Goal: Find specific page/section

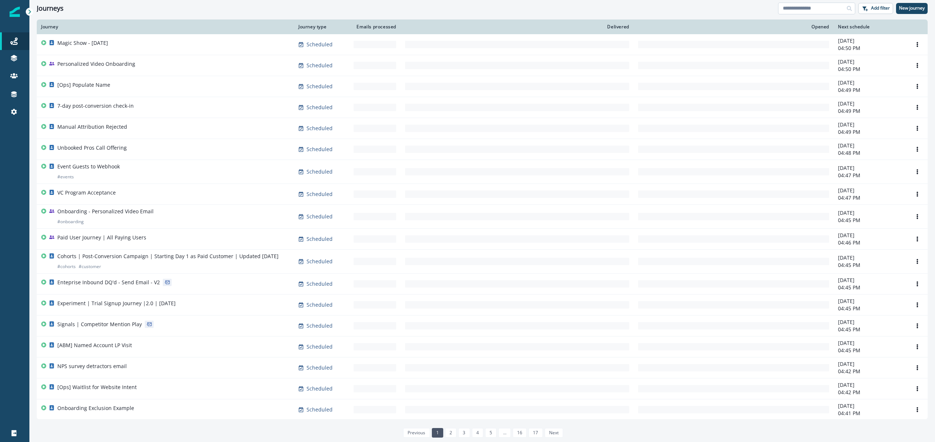
click at [801, 8] on input at bounding box center [816, 9] width 77 height 12
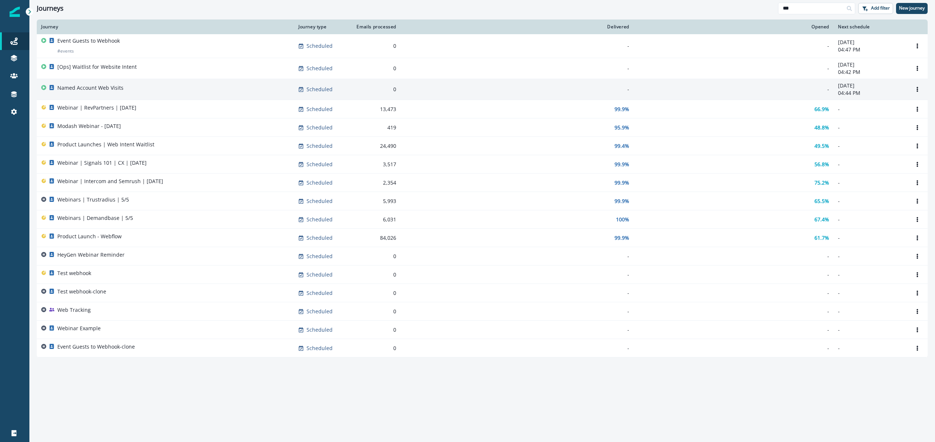
click at [259, 94] on div "Named Account Web Visits" at bounding box center [165, 89] width 248 height 10
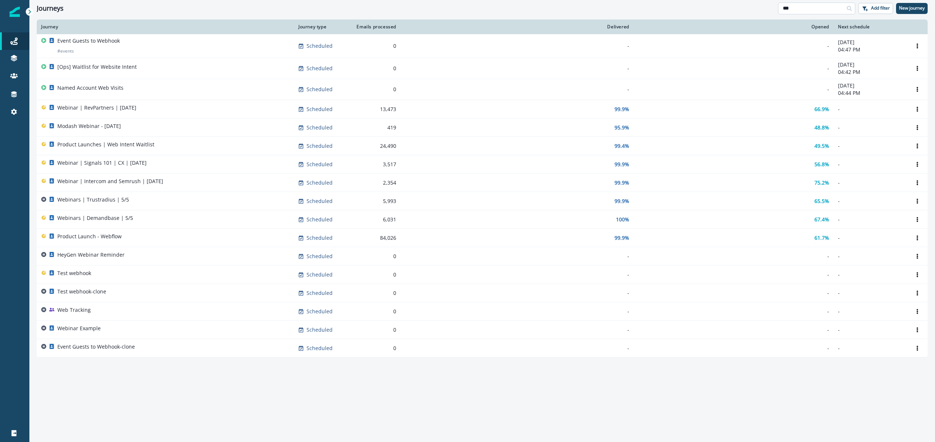
click at [837, 10] on input "***" at bounding box center [816, 9] width 77 height 12
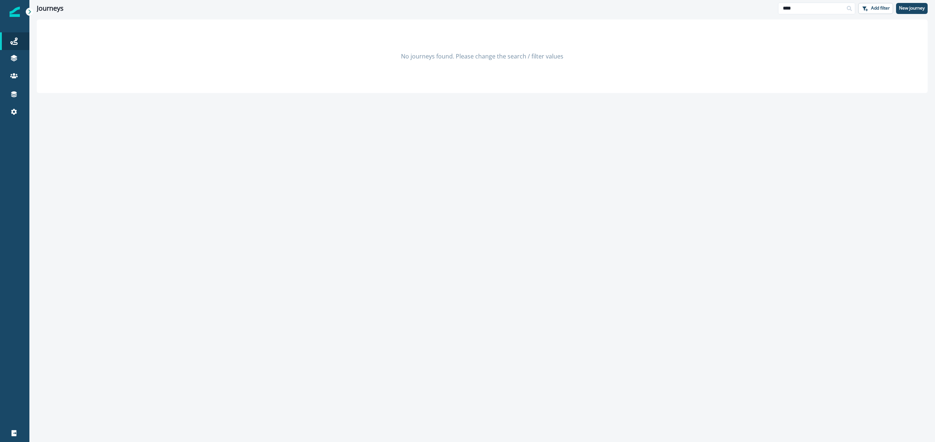
type input "****"
